Goal: Communication & Community: Answer question/provide support

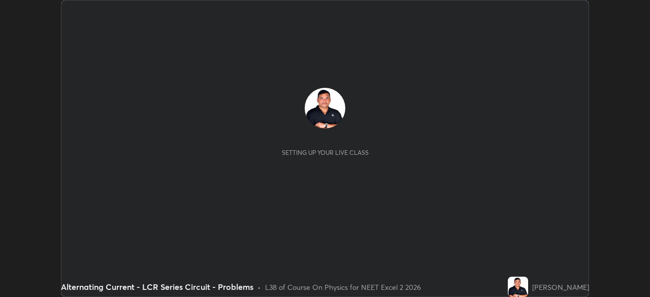
scroll to position [297, 650]
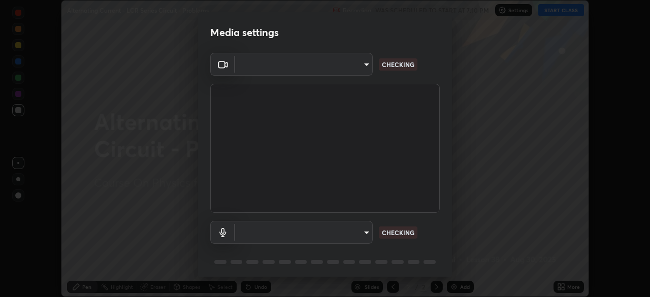
click at [346, 230] on body "Erase all Alternating Current - LCR Series Circuit - Problems Recording WAS SCH…" at bounding box center [325, 148] width 650 height 297
type input "0acba3b956650a6650c5664b97f3b396654fc9691dbf7dca78d34d57b57889b9"
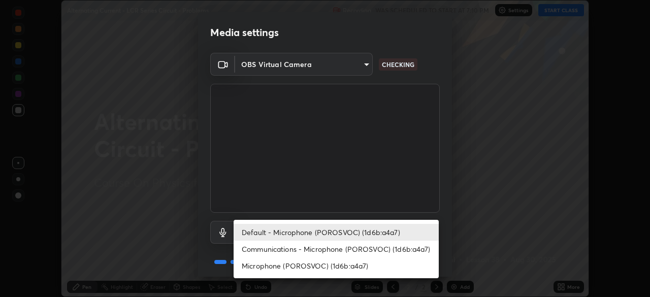
click at [340, 260] on li "Microphone (POROSVOC) (1d6b:a4a7)" at bounding box center [336, 266] width 205 height 17
type input "ce5dac5386b7165ef111ec0cceeb88a2088e5dafea1a1e31d92b60c0252cb551"
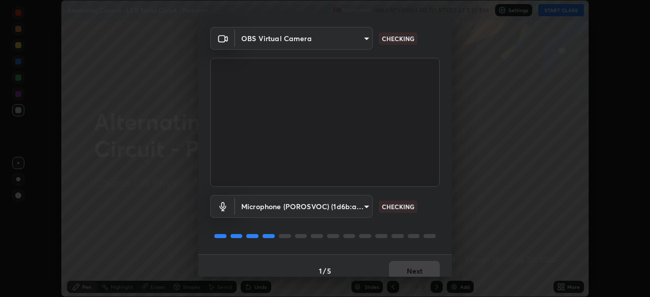
scroll to position [36, 0]
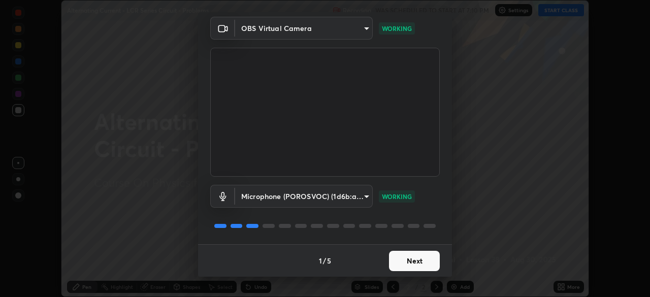
click at [414, 260] on button "Next" at bounding box center [414, 261] width 51 height 20
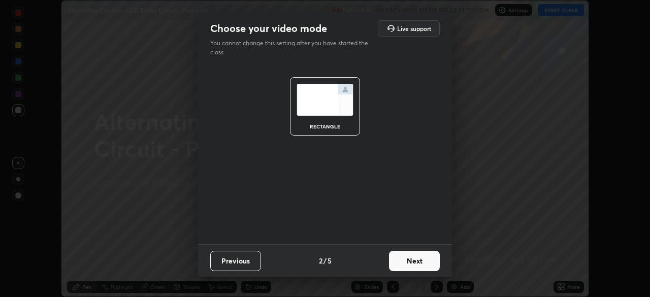
scroll to position [0, 0]
click at [416, 259] on button "Next" at bounding box center [414, 261] width 51 height 20
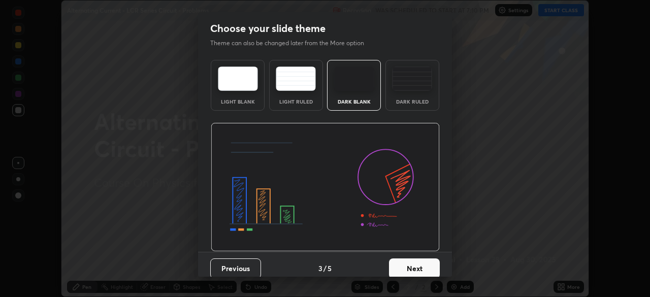
click at [419, 262] on button "Next" at bounding box center [414, 269] width 51 height 20
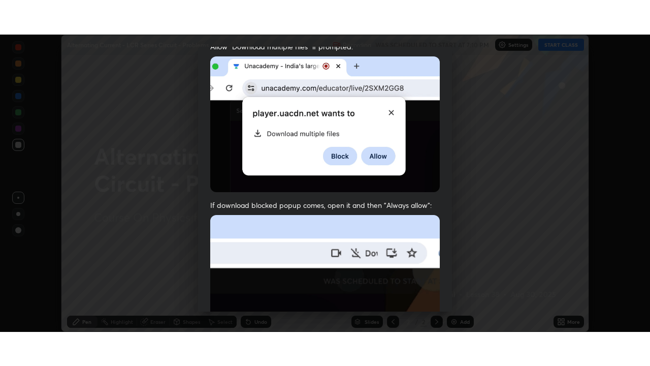
scroll to position [243, 0]
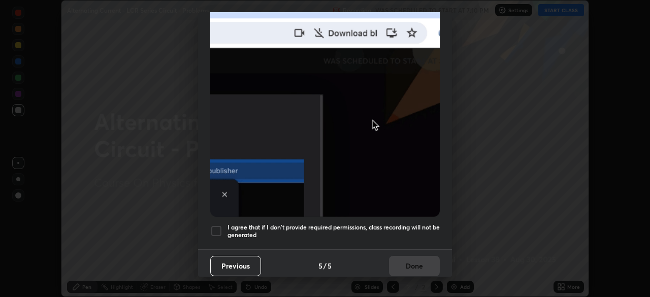
click at [219, 227] on div at bounding box center [216, 231] width 12 height 12
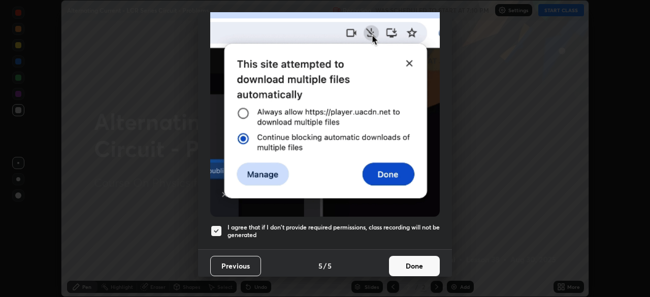
click at [407, 261] on button "Done" at bounding box center [414, 266] width 51 height 20
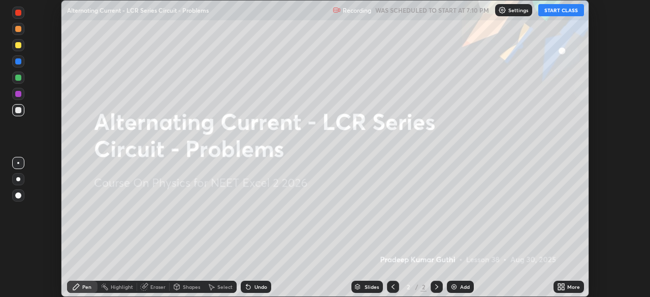
click at [551, 9] on button "START CLASS" at bounding box center [562, 10] width 46 height 12
click at [460, 287] on div "Add" at bounding box center [465, 287] width 10 height 5
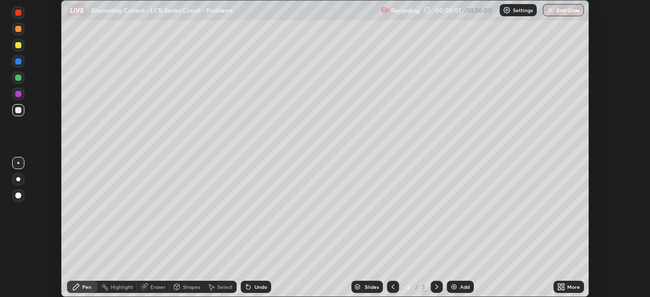
click at [565, 288] on div "More" at bounding box center [569, 287] width 30 height 12
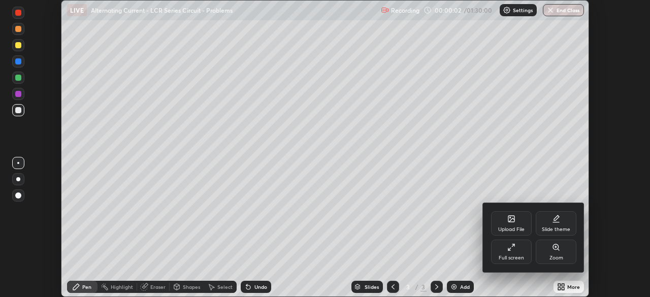
click at [516, 253] on div "Full screen" at bounding box center [511, 252] width 41 height 24
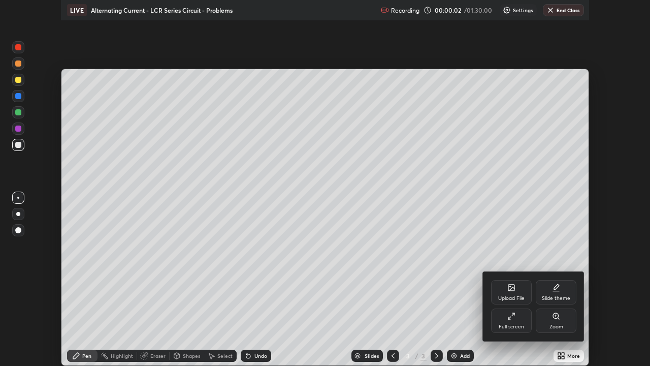
scroll to position [366, 650]
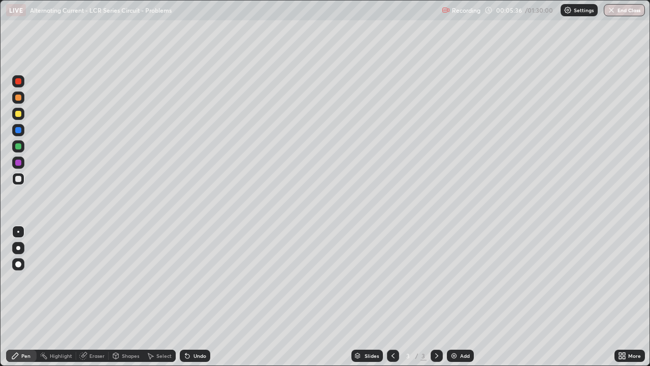
click at [387, 297] on div at bounding box center [393, 355] width 12 height 20
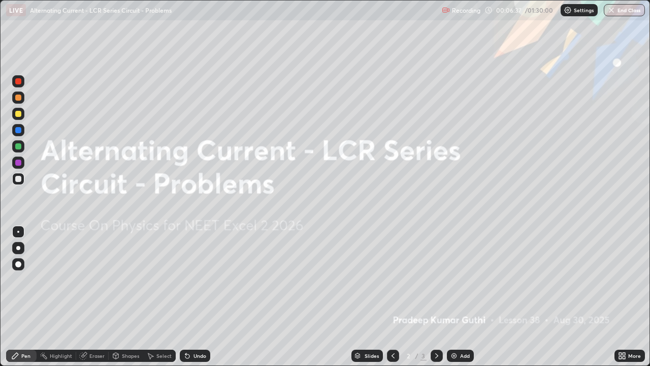
click at [435, 297] on icon at bounding box center [436, 355] width 3 height 5
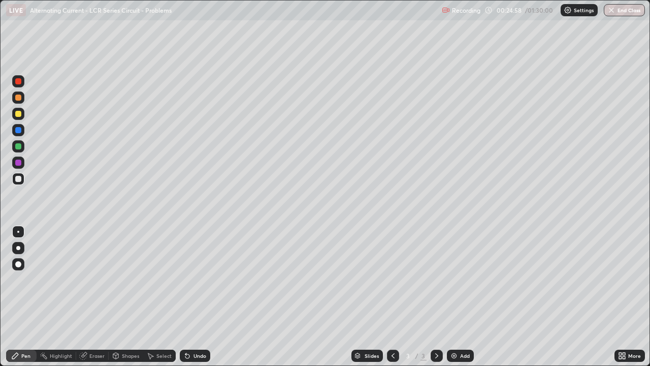
click at [460, 297] on div "Add" at bounding box center [460, 356] width 27 height 12
click at [194, 297] on div "Undo" at bounding box center [200, 355] width 13 height 5
click at [20, 144] on div at bounding box center [18, 146] width 6 height 6
click at [18, 178] on div at bounding box center [18, 179] width 6 height 6
click at [19, 145] on div at bounding box center [18, 146] width 6 height 6
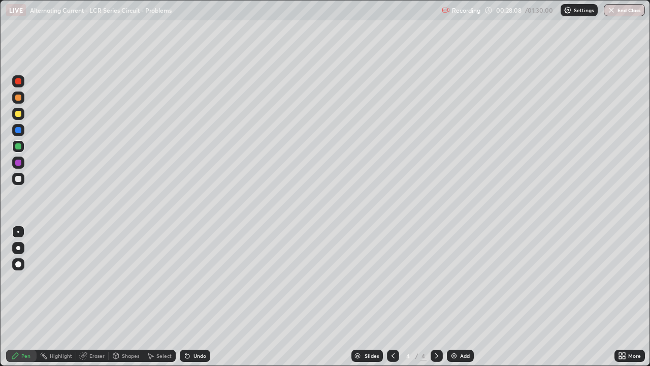
click at [90, 297] on div "Eraser" at bounding box center [92, 356] width 33 height 12
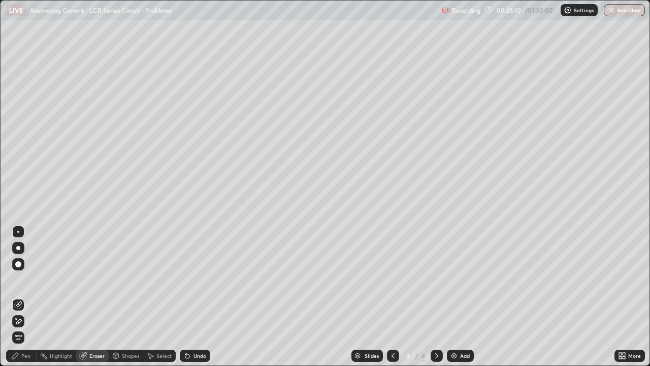
click at [21, 297] on div "Pen" at bounding box center [25, 355] width 9 height 5
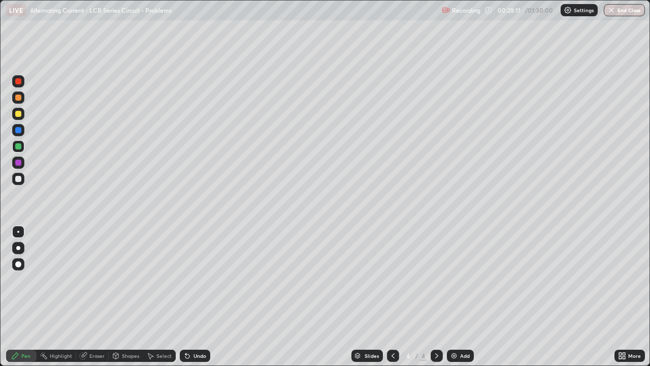
click at [20, 182] on div at bounding box center [18, 179] width 12 height 12
click at [19, 146] on div at bounding box center [18, 146] width 6 height 6
click at [392, 297] on icon at bounding box center [393, 356] width 8 height 8
click at [435, 297] on icon at bounding box center [436, 355] width 3 height 5
click at [457, 297] on img at bounding box center [454, 356] width 8 height 8
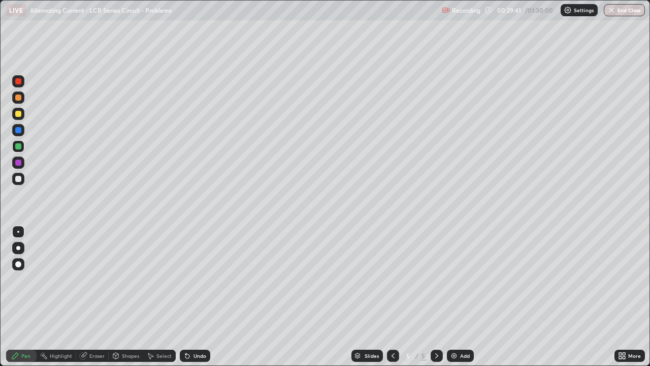
click at [17, 114] on div at bounding box center [18, 114] width 6 height 6
click at [199, 297] on div "Undo" at bounding box center [200, 355] width 13 height 5
click at [19, 149] on div at bounding box center [18, 146] width 6 height 6
click at [17, 178] on div at bounding box center [18, 179] width 6 height 6
click at [19, 113] on div at bounding box center [18, 114] width 6 height 6
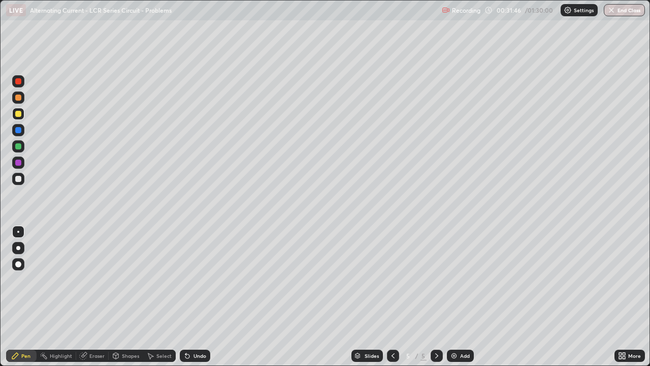
click at [18, 178] on div at bounding box center [18, 179] width 6 height 6
click at [22, 142] on div at bounding box center [18, 146] width 12 height 12
click at [22, 179] on div at bounding box center [18, 179] width 12 height 12
click at [391, 297] on icon at bounding box center [393, 356] width 8 height 8
click at [436, 297] on icon at bounding box center [437, 356] width 8 height 8
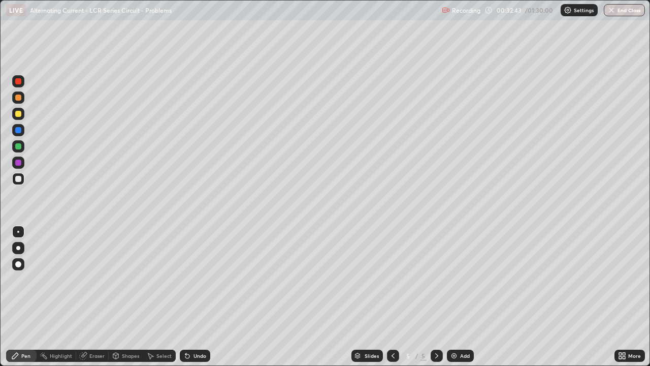
click at [392, 297] on icon at bounding box center [393, 356] width 8 height 8
click at [18, 129] on div at bounding box center [18, 130] width 6 height 6
click at [435, 297] on div at bounding box center [437, 355] width 12 height 20
click at [459, 297] on div "Add" at bounding box center [460, 356] width 27 height 12
click at [20, 115] on div at bounding box center [18, 114] width 6 height 6
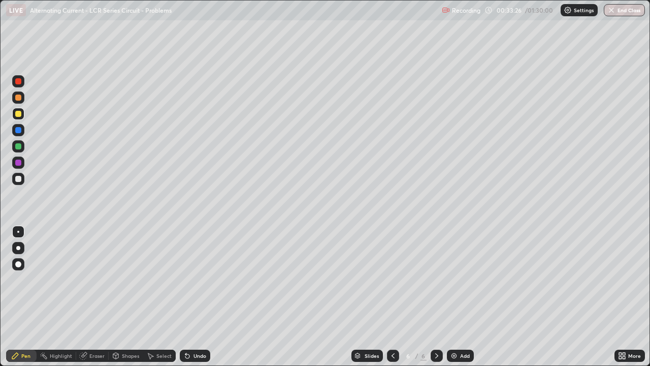
click at [18, 179] on div at bounding box center [18, 179] width 6 height 6
click at [20, 144] on div at bounding box center [18, 146] width 6 height 6
click at [16, 129] on div at bounding box center [18, 130] width 6 height 6
click at [17, 147] on div at bounding box center [18, 146] width 6 height 6
click at [17, 180] on div at bounding box center [18, 179] width 6 height 6
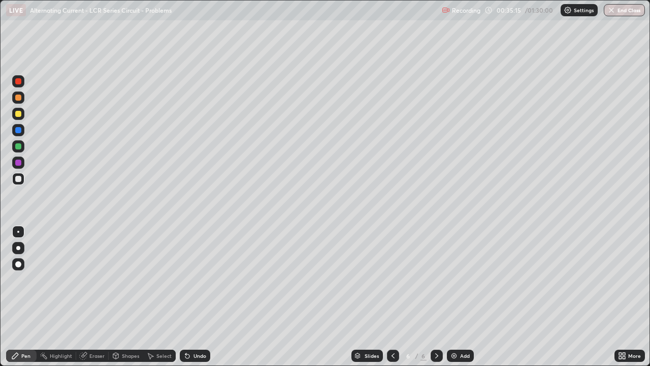
click at [195, 297] on div "Undo" at bounding box center [200, 355] width 13 height 5
click at [196, 297] on div "Undo" at bounding box center [200, 355] width 13 height 5
click at [199, 297] on div "Undo" at bounding box center [200, 355] width 13 height 5
click at [16, 113] on div at bounding box center [18, 114] width 6 height 6
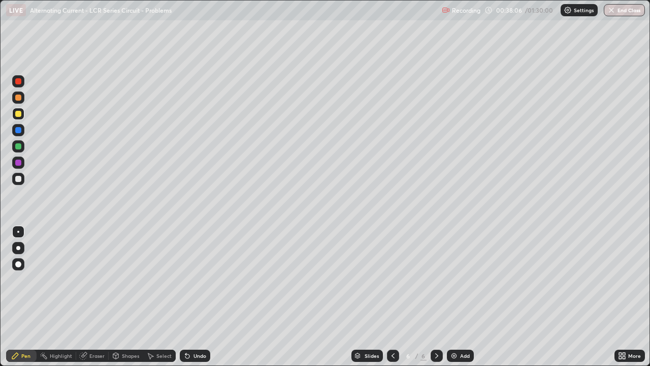
click at [18, 182] on div at bounding box center [18, 179] width 12 height 12
click at [22, 129] on div at bounding box center [18, 130] width 12 height 12
click at [24, 179] on div at bounding box center [18, 179] width 12 height 12
click at [19, 116] on div at bounding box center [18, 114] width 6 height 6
click at [199, 297] on div "Undo" at bounding box center [200, 355] width 13 height 5
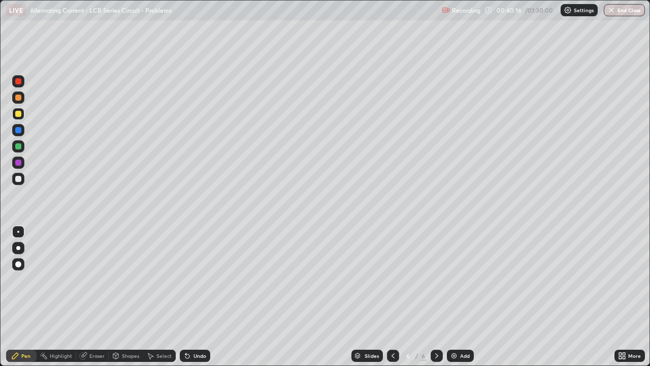
click at [21, 143] on div at bounding box center [18, 146] width 12 height 12
click at [194, 297] on div "Undo" at bounding box center [200, 355] width 13 height 5
click at [23, 177] on div at bounding box center [18, 179] width 12 height 12
click at [194, 297] on div "Undo" at bounding box center [200, 355] width 13 height 5
click at [21, 111] on div at bounding box center [18, 114] width 12 height 12
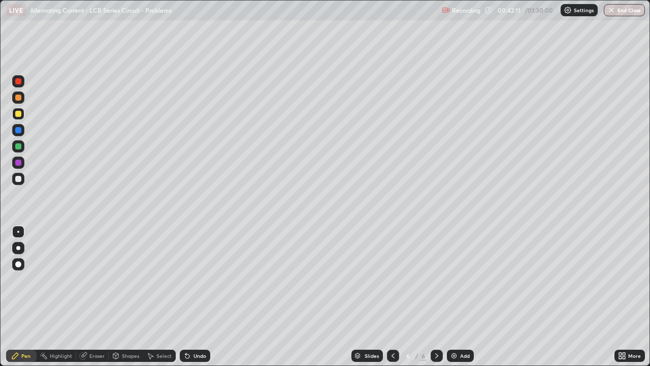
click at [19, 183] on div at bounding box center [18, 179] width 12 height 12
click at [199, 297] on div "Undo" at bounding box center [200, 355] width 13 height 5
click at [198, 297] on div "Undo" at bounding box center [200, 355] width 13 height 5
click at [201, 297] on div "Undo" at bounding box center [200, 355] width 13 height 5
click at [203, 297] on div "Undo" at bounding box center [200, 355] width 13 height 5
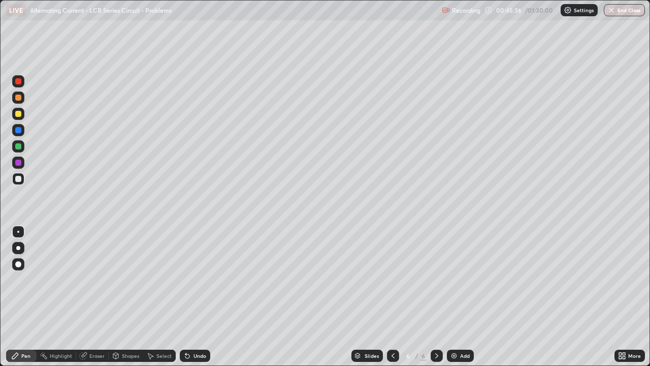
click at [200, 297] on div "Undo" at bounding box center [200, 355] width 13 height 5
click at [156, 297] on div "Select" at bounding box center [163, 355] width 15 height 5
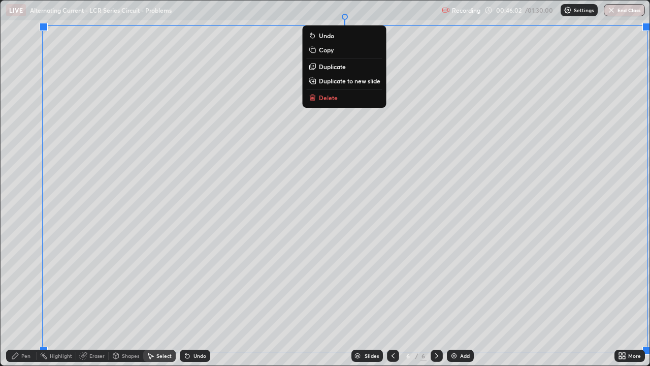
click at [352, 79] on p "Duplicate to new slide" at bounding box center [349, 81] width 61 height 8
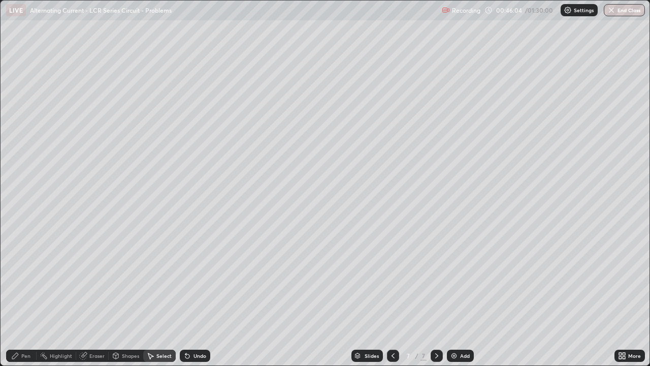
click at [23, 297] on div "Pen" at bounding box center [21, 356] width 30 height 12
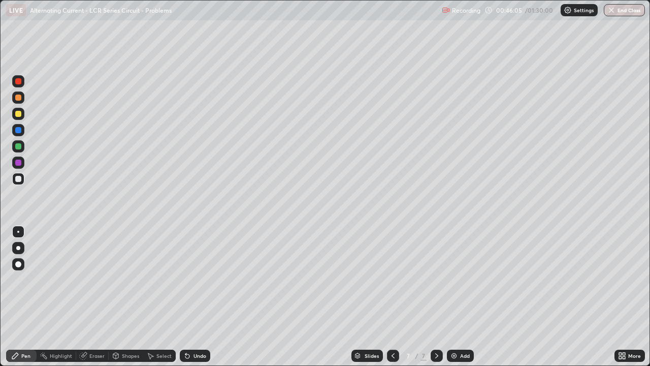
click at [98, 297] on div "Eraser" at bounding box center [96, 355] width 15 height 5
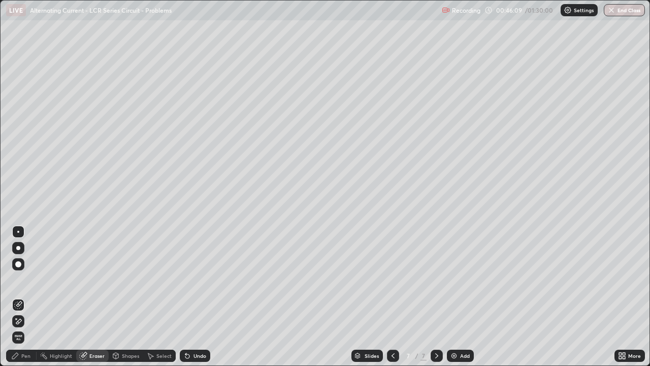
click at [24, 297] on div "Pen" at bounding box center [25, 355] width 9 height 5
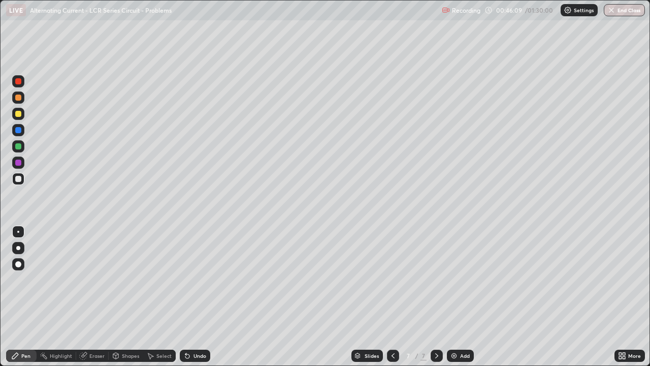
click at [18, 114] on div at bounding box center [18, 114] width 6 height 6
click at [97, 297] on div "Eraser" at bounding box center [96, 355] width 15 height 5
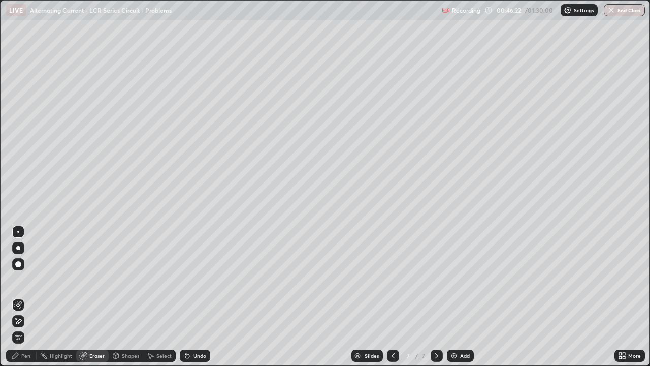
click at [19, 297] on div "Pen" at bounding box center [21, 356] width 30 height 12
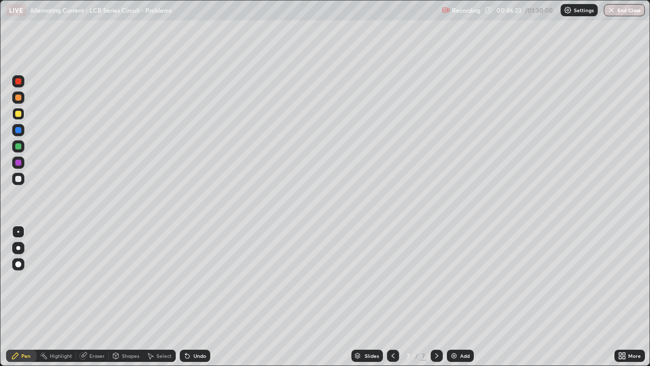
click at [18, 179] on div at bounding box center [18, 179] width 6 height 6
click at [19, 129] on div at bounding box center [18, 130] width 6 height 6
click at [17, 146] on div at bounding box center [18, 146] width 6 height 6
click at [94, 297] on div "Eraser" at bounding box center [96, 355] width 15 height 5
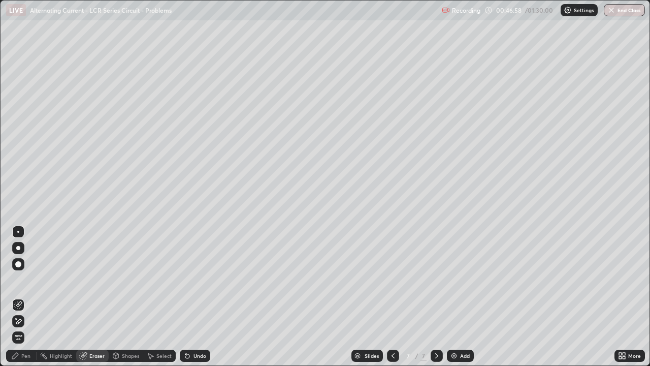
click at [25, 297] on div "Pen" at bounding box center [25, 355] width 9 height 5
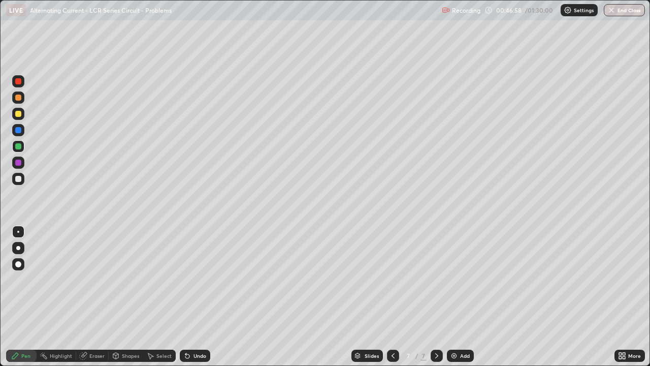
click at [18, 177] on div at bounding box center [18, 179] width 6 height 6
click at [94, 297] on div "Eraser" at bounding box center [96, 355] width 15 height 5
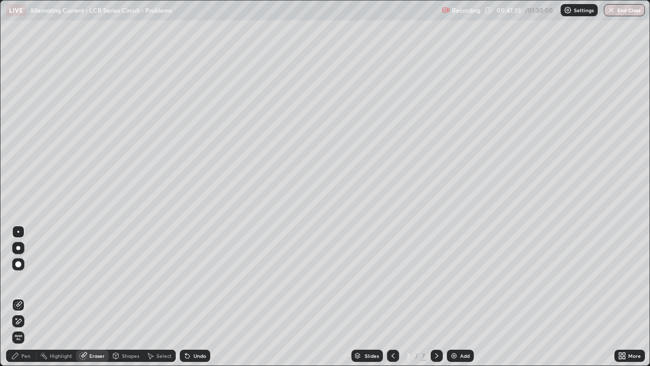
click at [25, 297] on div "Pen" at bounding box center [25, 355] width 9 height 5
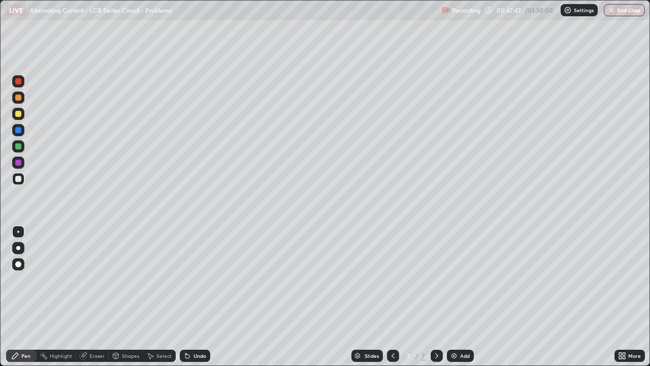
click at [94, 297] on div "Eraser" at bounding box center [96, 355] width 15 height 5
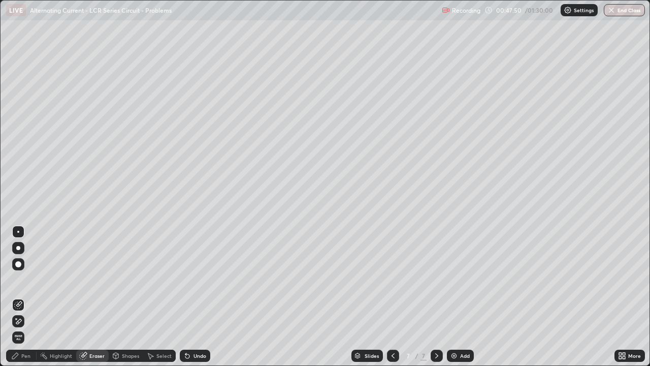
click at [25, 297] on div "Pen" at bounding box center [25, 355] width 9 height 5
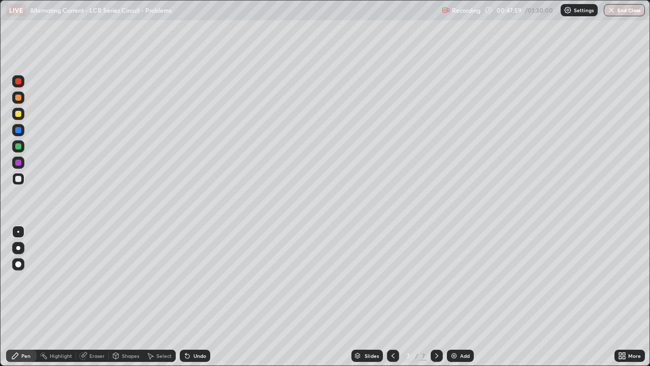
click at [95, 297] on div "Eraser" at bounding box center [96, 355] width 15 height 5
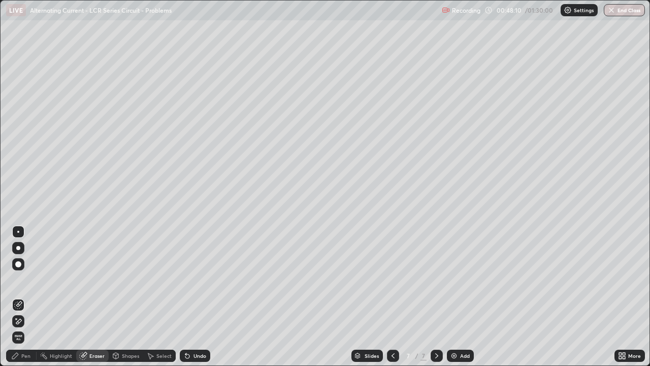
click at [27, 297] on div "Pen" at bounding box center [25, 355] width 9 height 5
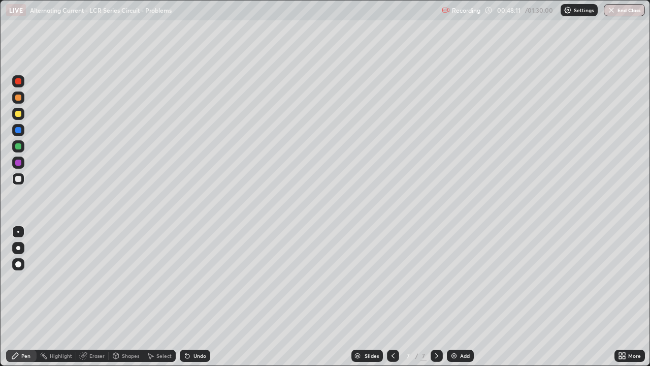
click at [18, 116] on div at bounding box center [18, 114] width 6 height 6
click at [195, 297] on div "Undo" at bounding box center [195, 356] width 30 height 12
click at [22, 147] on div at bounding box center [18, 146] width 12 height 12
click at [200, 297] on div "Undo" at bounding box center [200, 355] width 13 height 5
click at [22, 178] on div at bounding box center [18, 179] width 12 height 12
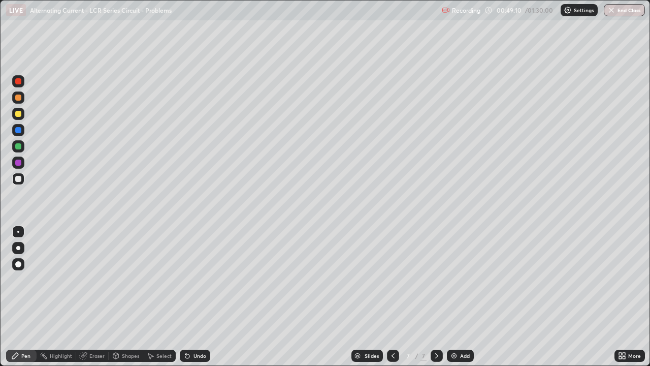
click at [97, 297] on div "Eraser" at bounding box center [92, 356] width 33 height 12
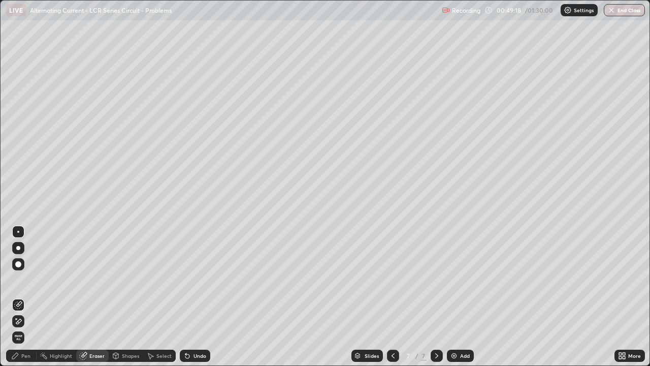
click at [25, 297] on div "Pen" at bounding box center [25, 355] width 9 height 5
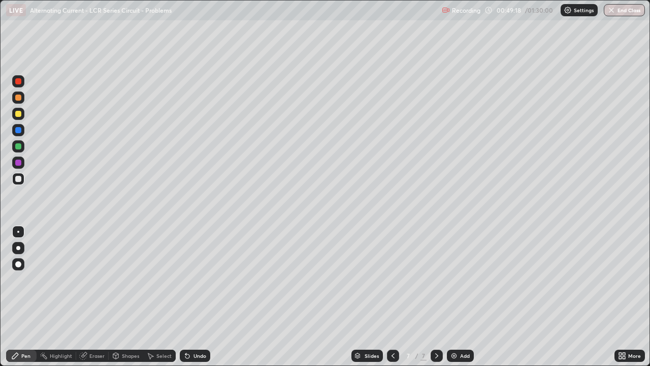
click at [20, 114] on div at bounding box center [18, 114] width 6 height 6
click at [195, 297] on div "Undo" at bounding box center [200, 355] width 13 height 5
click at [197, 297] on div "Undo" at bounding box center [200, 355] width 13 height 5
click at [22, 178] on div at bounding box center [18, 179] width 12 height 12
click at [96, 297] on div "Eraser" at bounding box center [96, 355] width 15 height 5
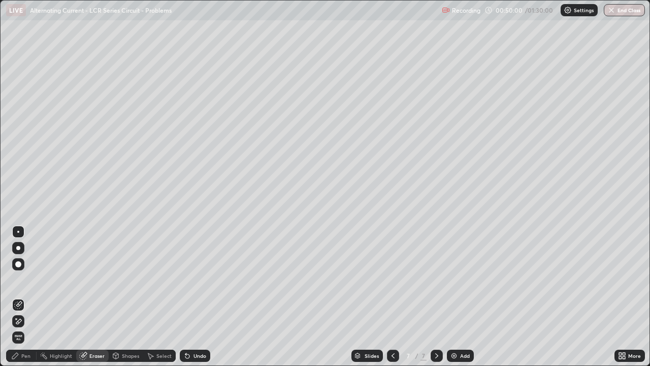
click at [27, 297] on div "Pen" at bounding box center [25, 355] width 9 height 5
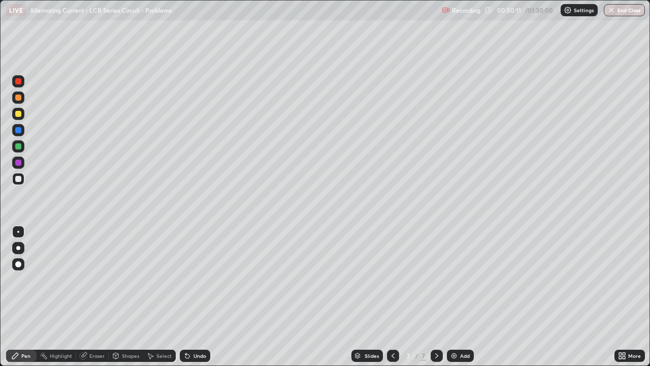
click at [90, 297] on div "Eraser" at bounding box center [96, 355] width 15 height 5
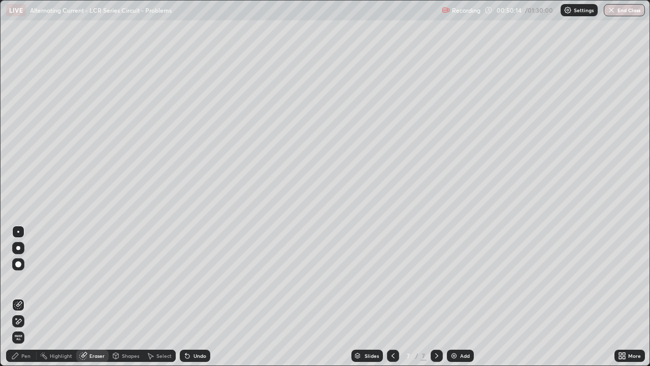
click at [27, 297] on div "Pen" at bounding box center [25, 355] width 9 height 5
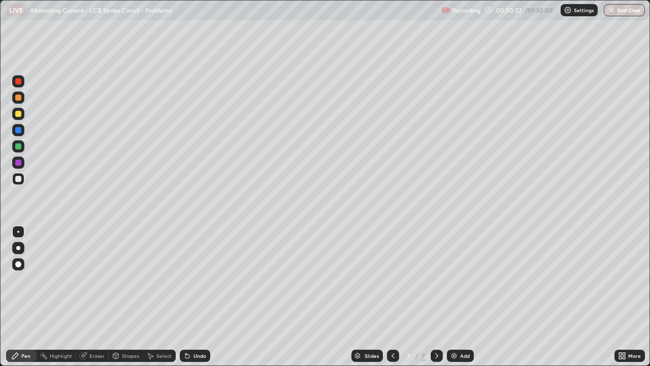
click at [455, 297] on img at bounding box center [454, 356] width 8 height 8
click at [197, 297] on div "Undo" at bounding box center [200, 355] width 13 height 5
click at [16, 133] on div at bounding box center [18, 130] width 6 height 6
click at [17, 145] on div at bounding box center [18, 146] width 6 height 6
click at [198, 297] on div "Undo" at bounding box center [200, 355] width 13 height 5
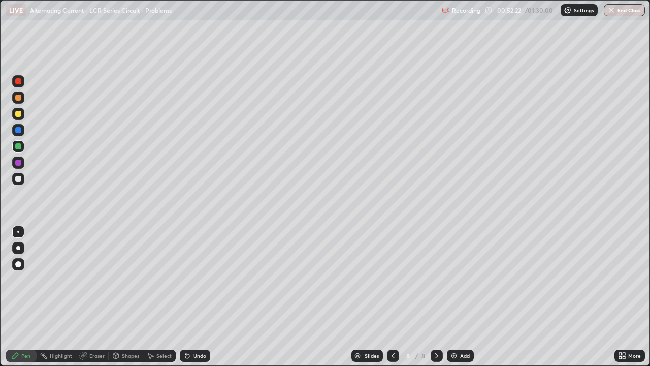
click at [15, 113] on div at bounding box center [18, 114] width 6 height 6
click at [198, 297] on div "Undo" at bounding box center [200, 355] width 13 height 5
click at [199, 297] on div "Undo" at bounding box center [200, 355] width 13 height 5
click at [18, 146] on div at bounding box center [18, 146] width 6 height 6
click at [194, 297] on div "Undo" at bounding box center [200, 355] width 13 height 5
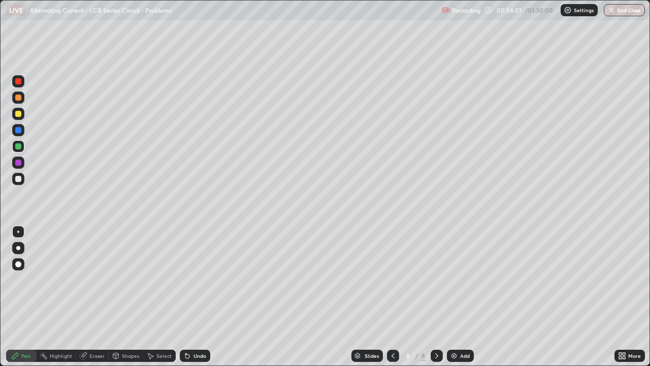
click at [197, 297] on div "Undo" at bounding box center [200, 355] width 13 height 5
click at [198, 297] on div "Undo" at bounding box center [200, 355] width 13 height 5
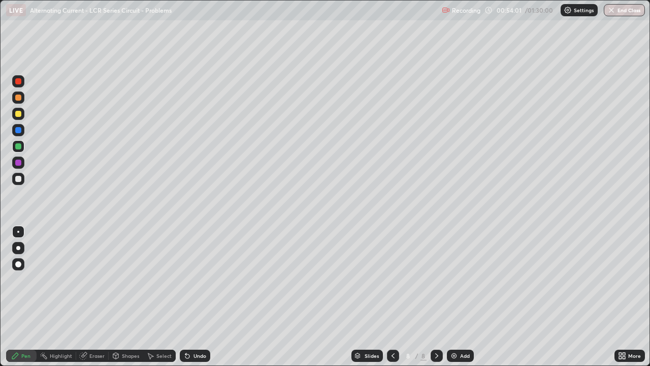
click at [198, 297] on div "Undo" at bounding box center [200, 355] width 13 height 5
click at [198, 297] on div "Undo" at bounding box center [195, 356] width 30 height 12
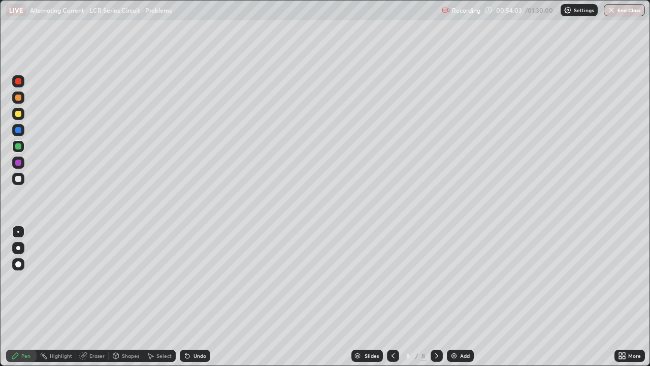
click at [198, 297] on div "Undo" at bounding box center [200, 355] width 13 height 5
click at [198, 297] on div "Undo" at bounding box center [195, 356] width 30 height 12
click at [197, 297] on div "Undo" at bounding box center [195, 356] width 30 height 12
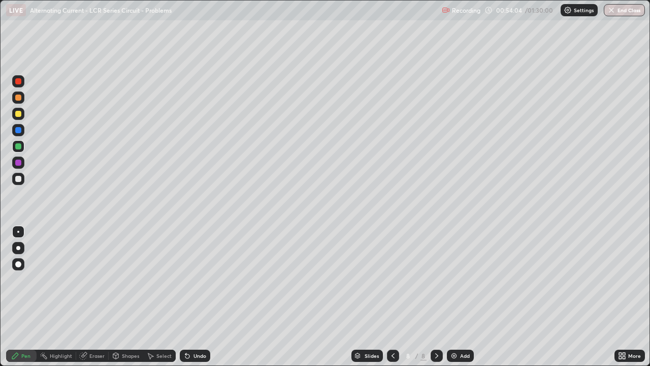
click at [197, 297] on div "Undo" at bounding box center [195, 356] width 30 height 12
click at [196, 297] on div "Undo" at bounding box center [195, 356] width 30 height 12
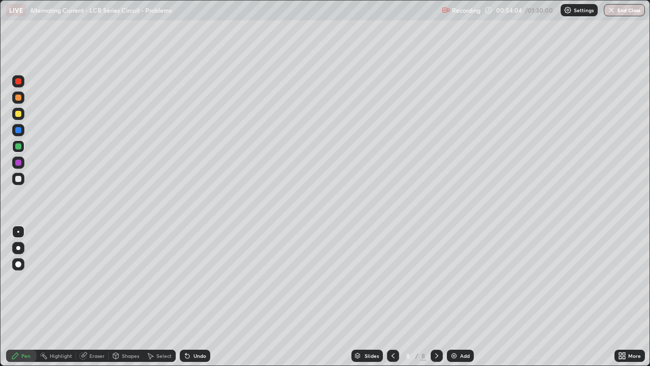
click at [195, 297] on div "Undo" at bounding box center [195, 356] width 30 height 12
click at [16, 129] on div at bounding box center [18, 130] width 6 height 6
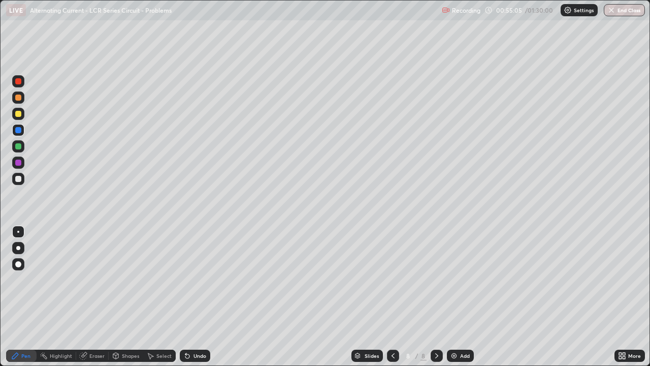
click at [17, 179] on div at bounding box center [18, 179] width 6 height 6
click at [195, 297] on div "Undo" at bounding box center [195, 356] width 30 height 12
click at [199, 297] on div "Undo" at bounding box center [200, 355] width 13 height 5
click at [198, 297] on div "Undo" at bounding box center [200, 355] width 13 height 5
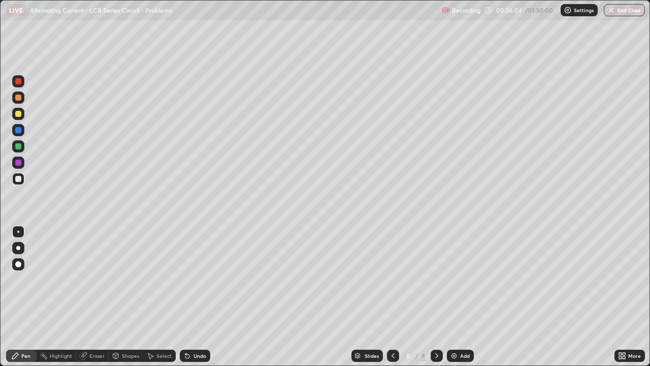
click at [200, 297] on div "Undo" at bounding box center [195, 356] width 30 height 12
click at [199, 297] on div "Undo" at bounding box center [200, 355] width 13 height 5
click at [20, 113] on div at bounding box center [18, 114] width 6 height 6
click at [18, 179] on div at bounding box center [18, 179] width 6 height 6
click at [454, 297] on div "Add" at bounding box center [460, 356] width 27 height 12
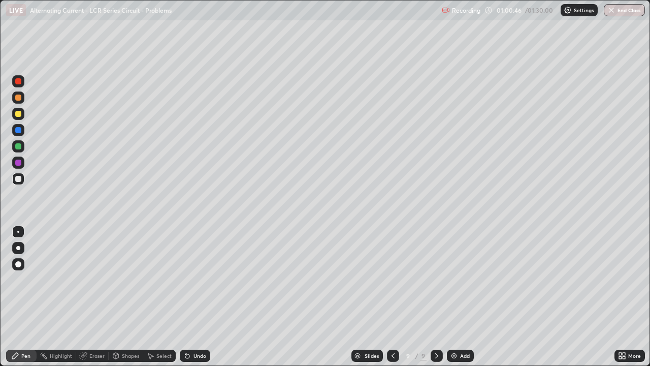
click at [392, 297] on icon at bounding box center [393, 356] width 8 height 8
click at [436, 297] on icon at bounding box center [437, 356] width 8 height 8
click at [392, 297] on icon at bounding box center [393, 356] width 8 height 8
click at [16, 161] on div at bounding box center [18, 163] width 6 height 6
click at [196, 297] on div "Undo" at bounding box center [200, 355] width 13 height 5
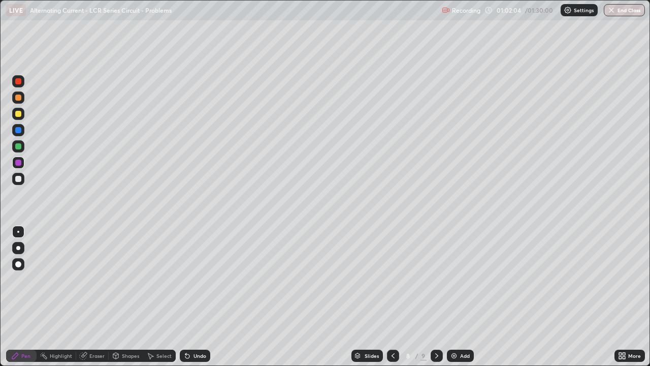
click at [198, 297] on div "Undo" at bounding box center [200, 355] width 13 height 5
click at [197, 297] on div "Undo" at bounding box center [200, 355] width 13 height 5
click at [198, 297] on div "Undo" at bounding box center [195, 356] width 30 height 12
click at [198, 297] on div "Undo" at bounding box center [200, 355] width 13 height 5
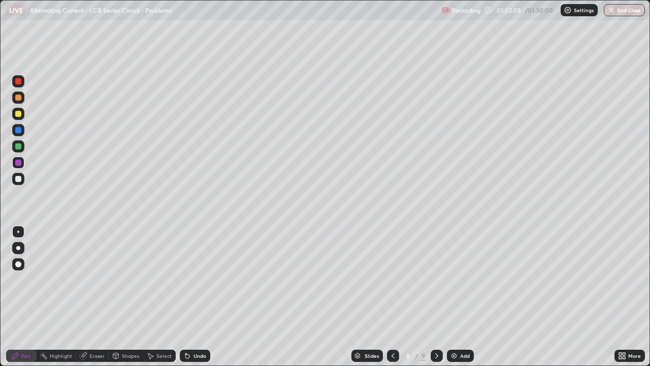
click at [195, 297] on div "Undo" at bounding box center [200, 355] width 13 height 5
click at [195, 297] on div "Undo" at bounding box center [195, 356] width 30 height 12
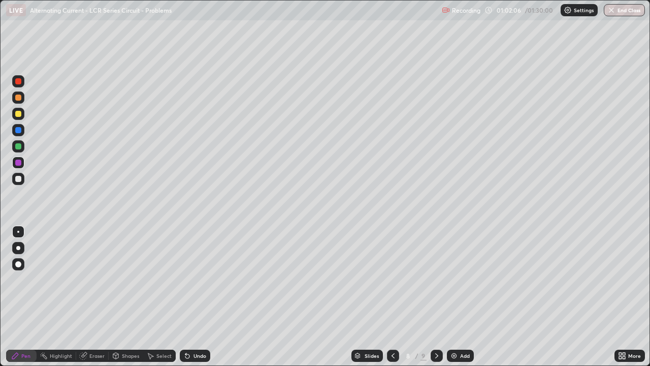
click at [195, 297] on div "Undo" at bounding box center [195, 356] width 30 height 12
click at [196, 297] on div "Undo" at bounding box center [195, 356] width 30 height 12
click at [197, 297] on div "Undo" at bounding box center [200, 355] width 13 height 5
click at [435, 297] on icon at bounding box center [437, 356] width 8 height 8
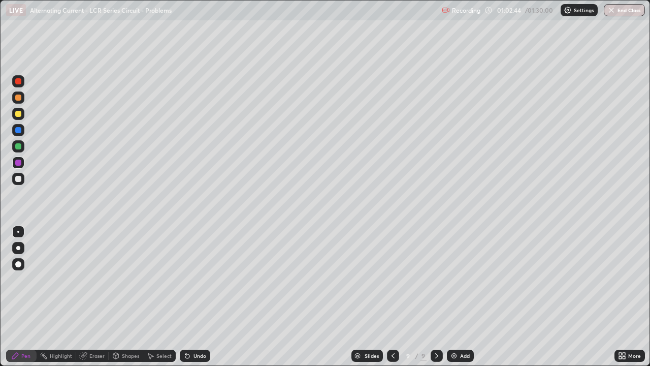
click at [18, 111] on div at bounding box center [18, 114] width 6 height 6
click at [18, 178] on div at bounding box center [18, 179] width 6 height 6
click at [199, 297] on div "Undo" at bounding box center [200, 355] width 13 height 5
click at [20, 112] on div at bounding box center [18, 114] width 6 height 6
click at [24, 146] on div at bounding box center [18, 146] width 12 height 12
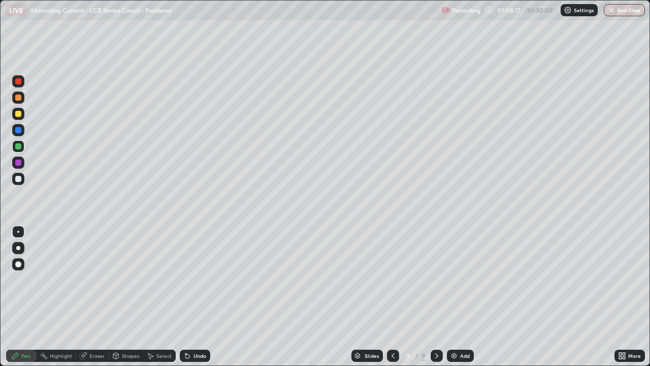
click at [95, 297] on div "Eraser" at bounding box center [96, 355] width 15 height 5
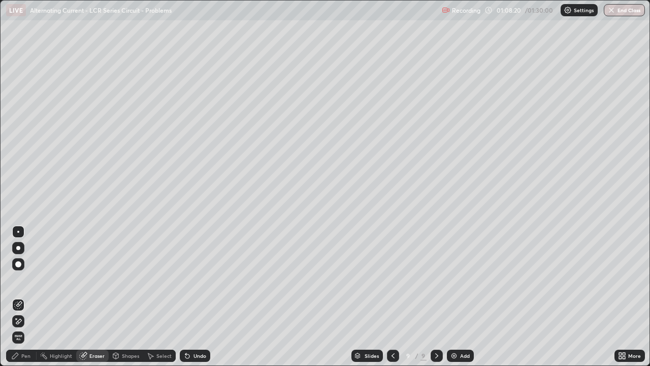
click at [26, 297] on div "Pen" at bounding box center [25, 355] width 9 height 5
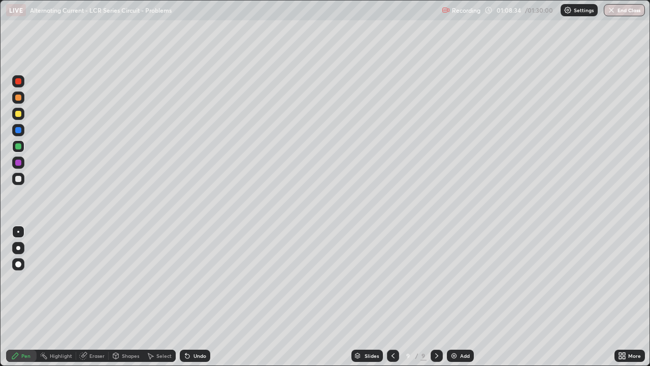
click at [13, 109] on div at bounding box center [18, 114] width 12 height 12
click at [198, 297] on div "Undo" at bounding box center [200, 355] width 13 height 5
click at [19, 145] on div at bounding box center [18, 146] width 6 height 6
click at [21, 165] on div at bounding box center [18, 162] width 12 height 12
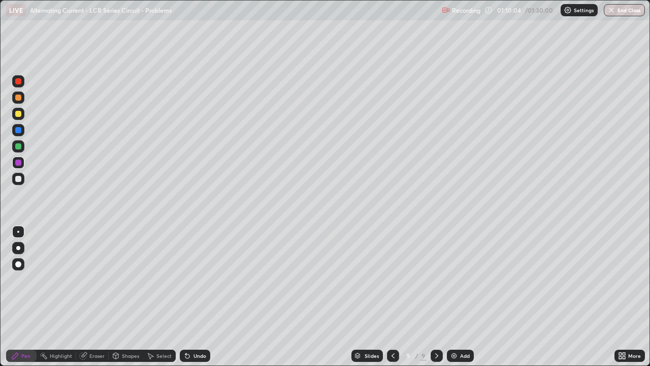
click at [19, 112] on div at bounding box center [18, 114] width 6 height 6
click at [391, 297] on icon at bounding box center [393, 356] width 8 height 8
click at [438, 297] on div at bounding box center [437, 356] width 12 height 12
click at [457, 297] on div "Add" at bounding box center [460, 356] width 27 height 12
click at [19, 112] on div at bounding box center [18, 114] width 6 height 6
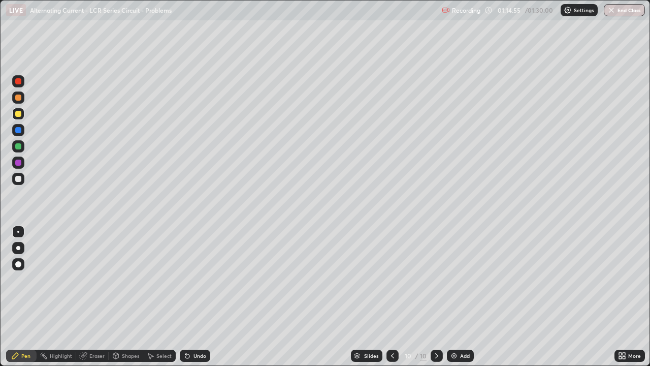
click at [16, 131] on div at bounding box center [18, 130] width 6 height 6
click at [18, 180] on div at bounding box center [18, 179] width 6 height 6
click at [17, 131] on div at bounding box center [18, 130] width 6 height 6
click at [18, 115] on div at bounding box center [18, 114] width 6 height 6
click at [195, 297] on div "Undo" at bounding box center [195, 356] width 30 height 12
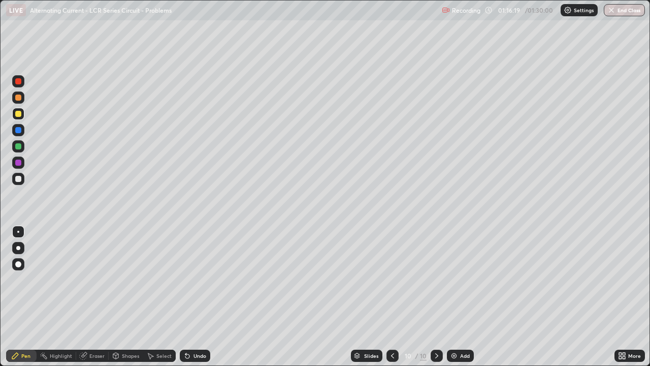
click at [200, 297] on div "Undo" at bounding box center [200, 355] width 13 height 5
click at [18, 178] on div at bounding box center [18, 179] width 6 height 6
click at [18, 114] on div at bounding box center [18, 114] width 6 height 6
click at [23, 130] on div at bounding box center [18, 130] width 12 height 12
click at [20, 115] on div at bounding box center [18, 114] width 6 height 6
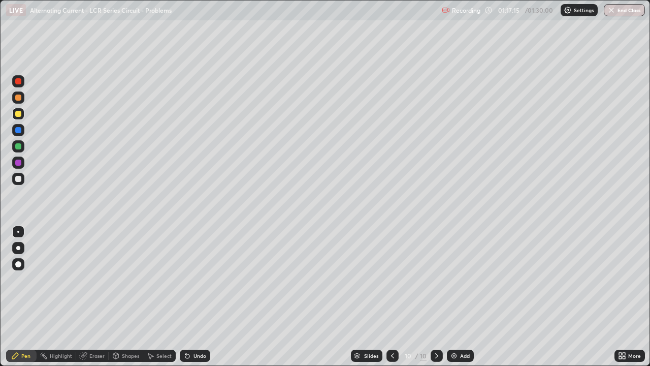
click at [18, 181] on div at bounding box center [18, 179] width 6 height 6
click at [20, 114] on div at bounding box center [18, 114] width 6 height 6
click at [22, 177] on div at bounding box center [18, 179] width 12 height 12
click at [22, 112] on div at bounding box center [18, 114] width 12 height 12
click at [22, 129] on div at bounding box center [18, 130] width 12 height 12
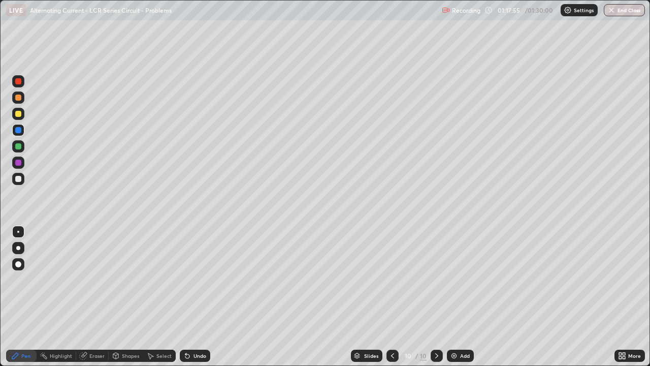
click at [18, 112] on div at bounding box center [18, 114] width 6 height 6
click at [15, 179] on div at bounding box center [18, 179] width 6 height 6
click at [20, 114] on div at bounding box center [18, 114] width 6 height 6
click at [19, 179] on div at bounding box center [18, 179] width 6 height 6
click at [19, 114] on div at bounding box center [18, 114] width 6 height 6
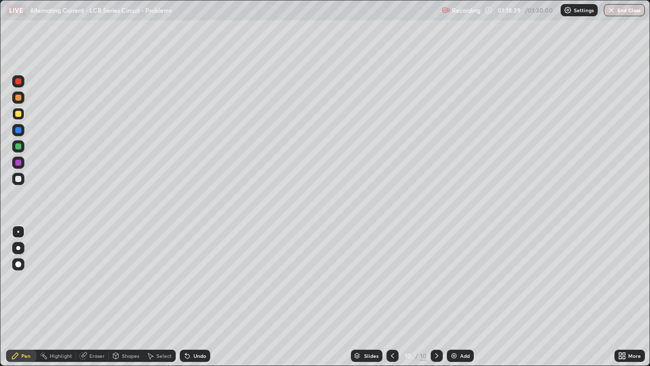
click at [21, 181] on div at bounding box center [18, 179] width 12 height 12
click at [16, 132] on div at bounding box center [18, 130] width 6 height 6
click at [18, 114] on div at bounding box center [18, 114] width 6 height 6
click at [19, 176] on div at bounding box center [18, 179] width 6 height 6
click at [196, 297] on div "Undo" at bounding box center [200, 355] width 13 height 5
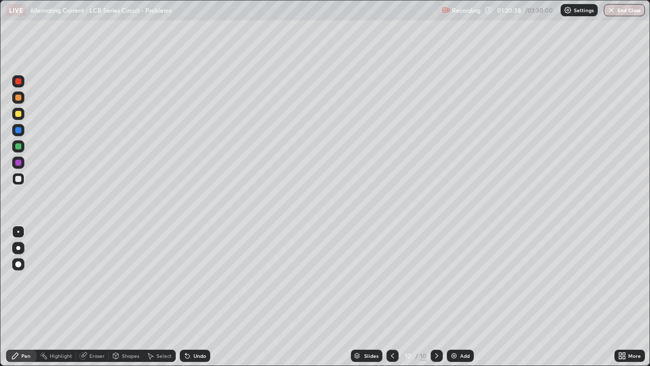
click at [18, 99] on div at bounding box center [18, 97] width 6 height 6
click at [456, 297] on img at bounding box center [454, 356] width 8 height 8
click at [19, 115] on div at bounding box center [18, 114] width 6 height 6
click at [198, 297] on div "Undo" at bounding box center [200, 355] width 13 height 5
click at [199, 297] on div "Undo" at bounding box center [200, 355] width 13 height 5
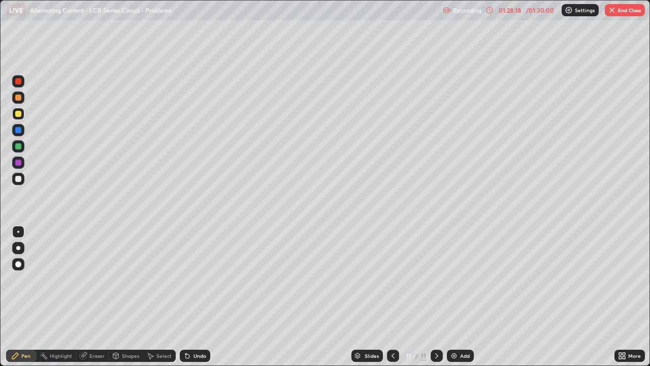
click at [195, 297] on div "Undo" at bounding box center [195, 356] width 30 height 12
click at [17, 178] on div at bounding box center [18, 179] width 6 height 6
click at [19, 147] on div at bounding box center [18, 146] width 6 height 6
click at [523, 11] on div "01:29:52" at bounding box center [510, 10] width 28 height 6
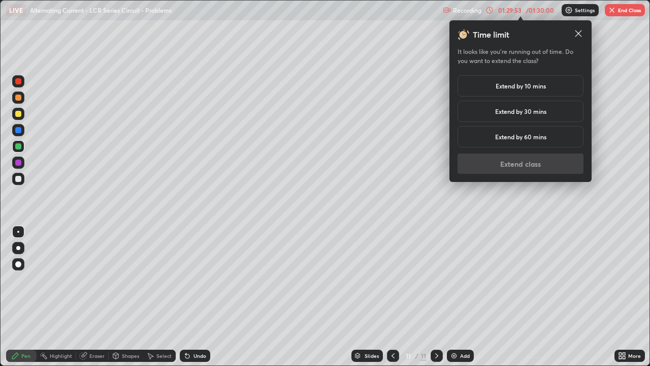
click at [519, 86] on h5 "Extend by 10 mins" at bounding box center [521, 85] width 50 height 9
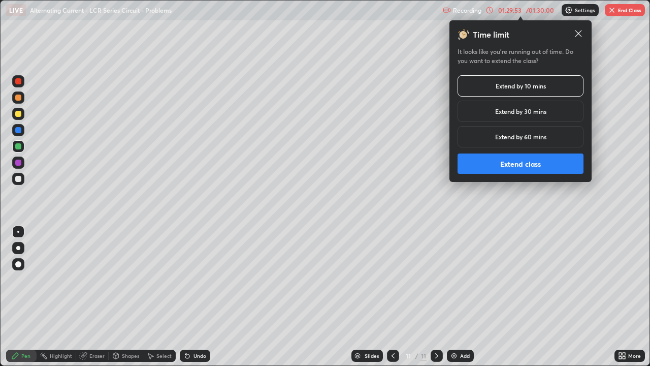
click at [511, 162] on button "Extend class" at bounding box center [521, 163] width 126 height 20
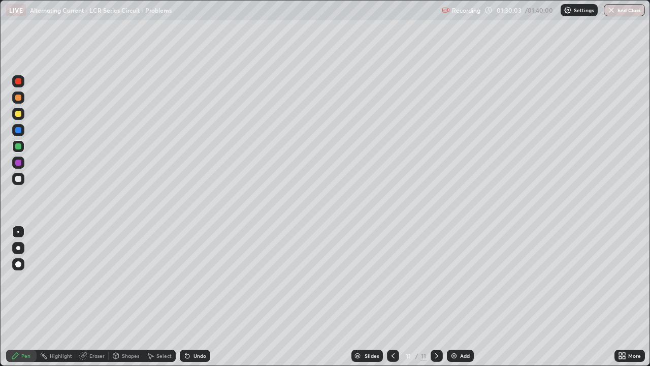
click at [19, 113] on div at bounding box center [18, 114] width 6 height 6
click at [18, 98] on div at bounding box center [18, 97] width 6 height 6
click at [200, 297] on div "Undo" at bounding box center [200, 355] width 13 height 5
click at [21, 180] on div at bounding box center [18, 179] width 6 height 6
click at [199, 297] on div "Undo" at bounding box center [200, 355] width 13 height 5
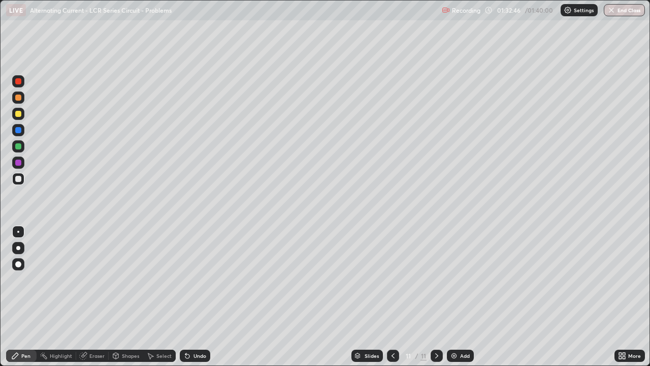
click at [200, 297] on div "Undo" at bounding box center [195, 356] width 30 height 12
click at [196, 297] on div "Undo" at bounding box center [195, 356] width 30 height 12
click at [18, 145] on div at bounding box center [18, 146] width 6 height 6
click at [17, 131] on div at bounding box center [18, 130] width 6 height 6
click at [453, 297] on img at bounding box center [454, 356] width 8 height 8
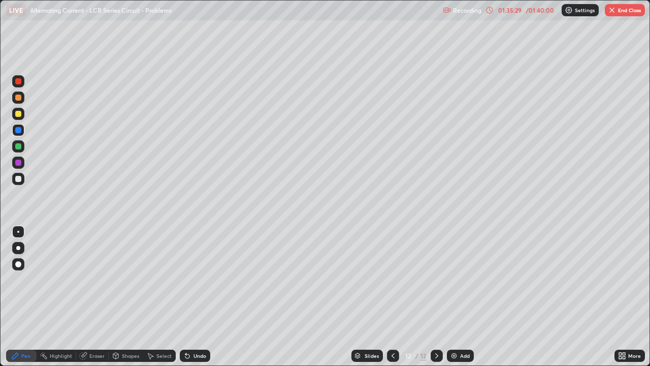
click at [19, 113] on div at bounding box center [18, 114] width 6 height 6
click at [22, 178] on div at bounding box center [18, 179] width 12 height 12
click at [18, 112] on div at bounding box center [18, 114] width 6 height 6
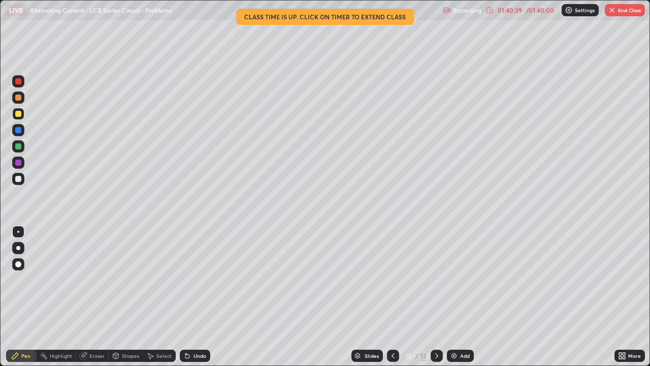
click at [18, 147] on div at bounding box center [18, 146] width 6 height 6
click at [18, 130] on div at bounding box center [18, 130] width 6 height 6
click at [19, 179] on div at bounding box center [18, 179] width 6 height 6
click at [518, 12] on div "01:42:18" at bounding box center [510, 10] width 28 height 6
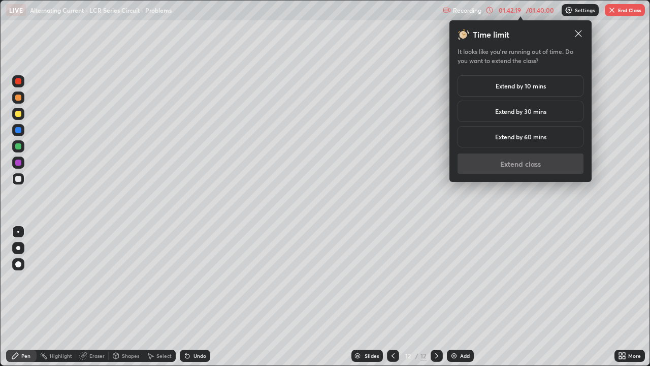
click at [496, 83] on h5 "Extend by 10 mins" at bounding box center [521, 85] width 50 height 9
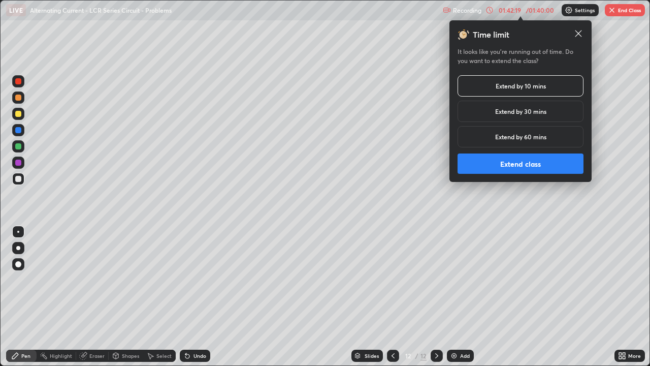
click at [507, 164] on button "Extend class" at bounding box center [521, 163] width 126 height 20
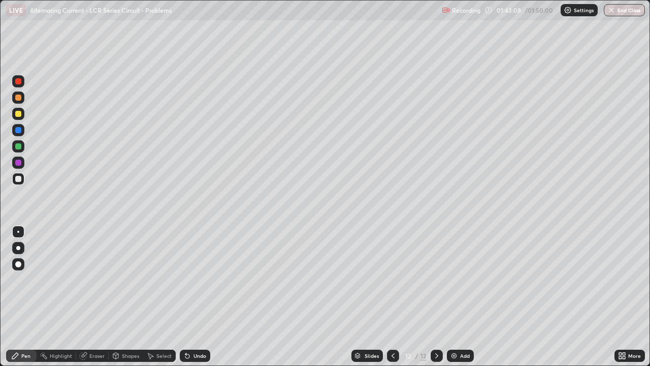
click at [394, 297] on icon at bounding box center [393, 356] width 8 height 8
click at [393, 297] on icon at bounding box center [393, 355] width 3 height 5
click at [392, 297] on icon at bounding box center [393, 355] width 3 height 5
click at [392, 297] on icon at bounding box center [393, 356] width 8 height 8
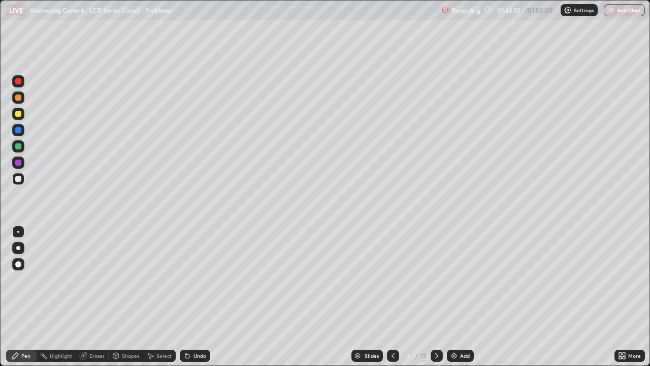
click at [391, 297] on icon at bounding box center [393, 356] width 8 height 8
click at [392, 297] on icon at bounding box center [393, 356] width 8 height 8
click at [393, 297] on icon at bounding box center [393, 356] width 8 height 8
click at [392, 297] on icon at bounding box center [393, 356] width 8 height 8
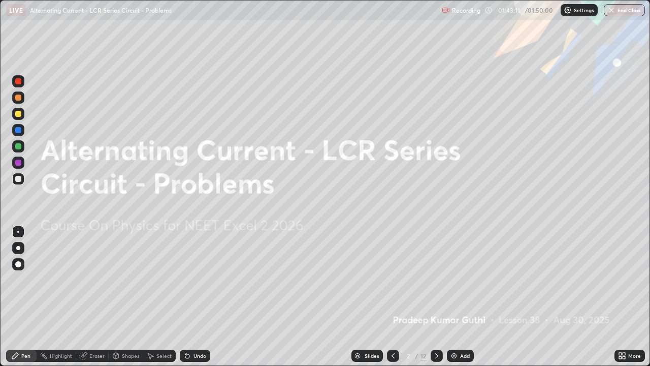
click at [392, 297] on icon at bounding box center [393, 356] width 8 height 8
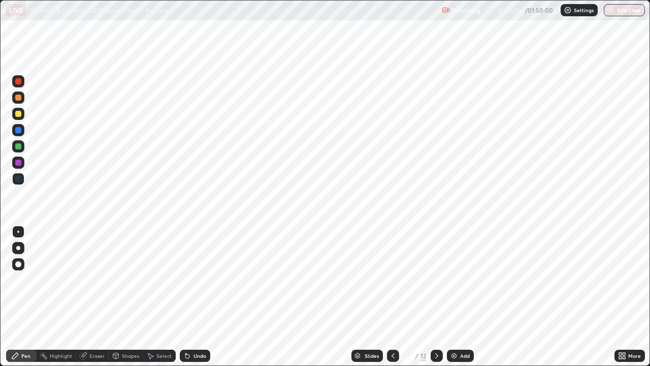
click at [431, 297] on div at bounding box center [437, 355] width 12 height 20
click at [431, 297] on div at bounding box center [437, 356] width 12 height 12
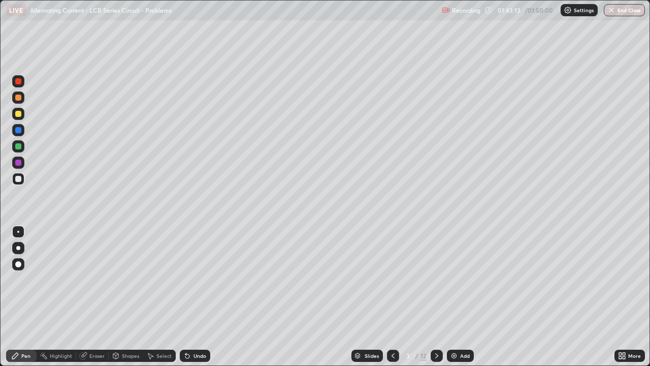
click at [431, 297] on div at bounding box center [437, 356] width 12 height 12
click at [436, 297] on icon at bounding box center [437, 356] width 8 height 8
click at [435, 297] on icon at bounding box center [437, 356] width 8 height 8
click at [435, 297] on div at bounding box center [437, 355] width 12 height 20
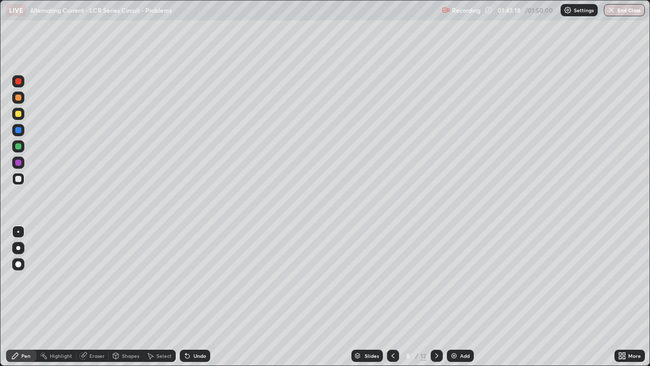
click at [436, 297] on icon at bounding box center [437, 356] width 8 height 8
click at [438, 297] on icon at bounding box center [437, 356] width 8 height 8
click at [434, 297] on icon at bounding box center [437, 356] width 8 height 8
click at [620, 9] on button "End Class" at bounding box center [624, 10] width 41 height 12
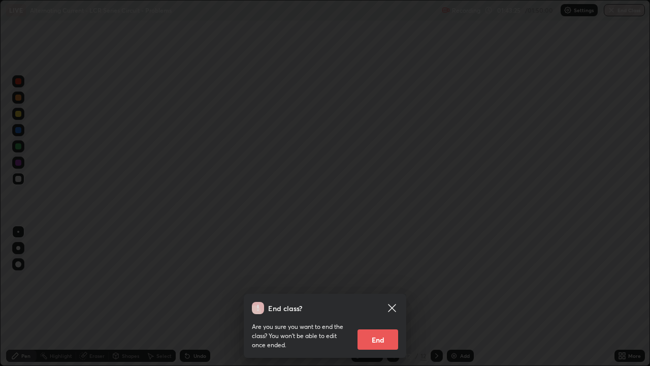
click at [381, 297] on button "End" at bounding box center [378, 339] width 41 height 20
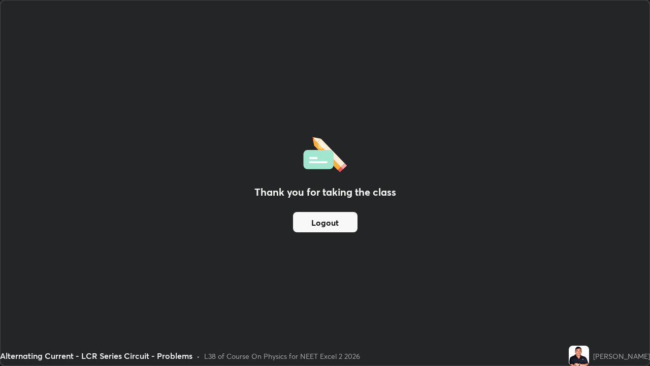
click at [345, 217] on button "Logout" at bounding box center [325, 222] width 65 height 20
